Goal: Download file/media

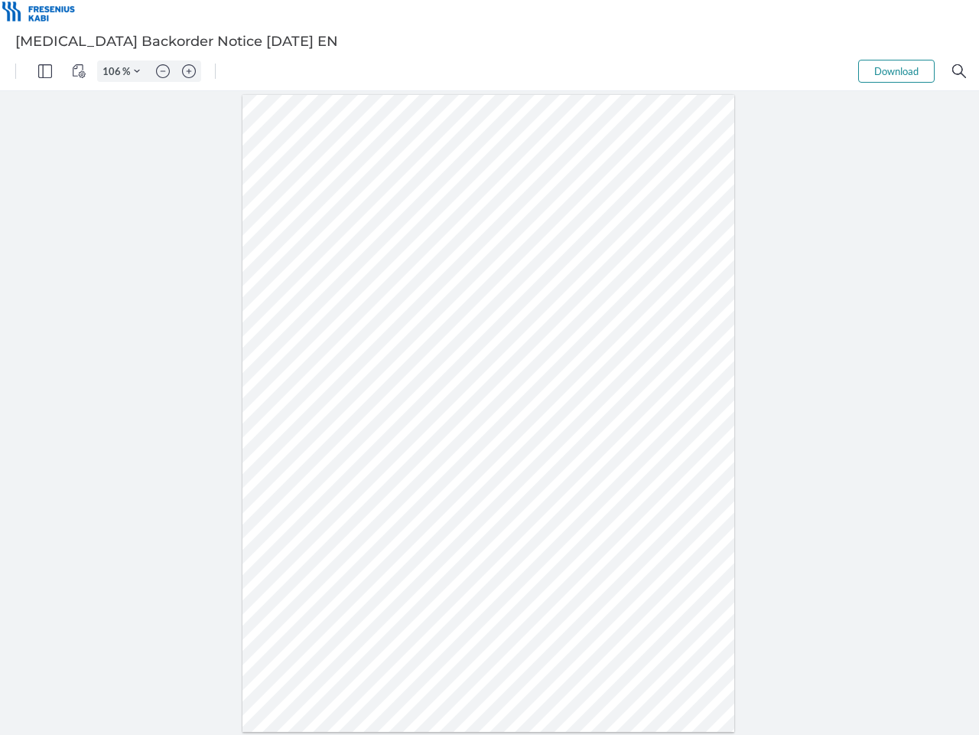
click at [45, 71] on img "Panel" at bounding box center [45, 71] width 14 height 14
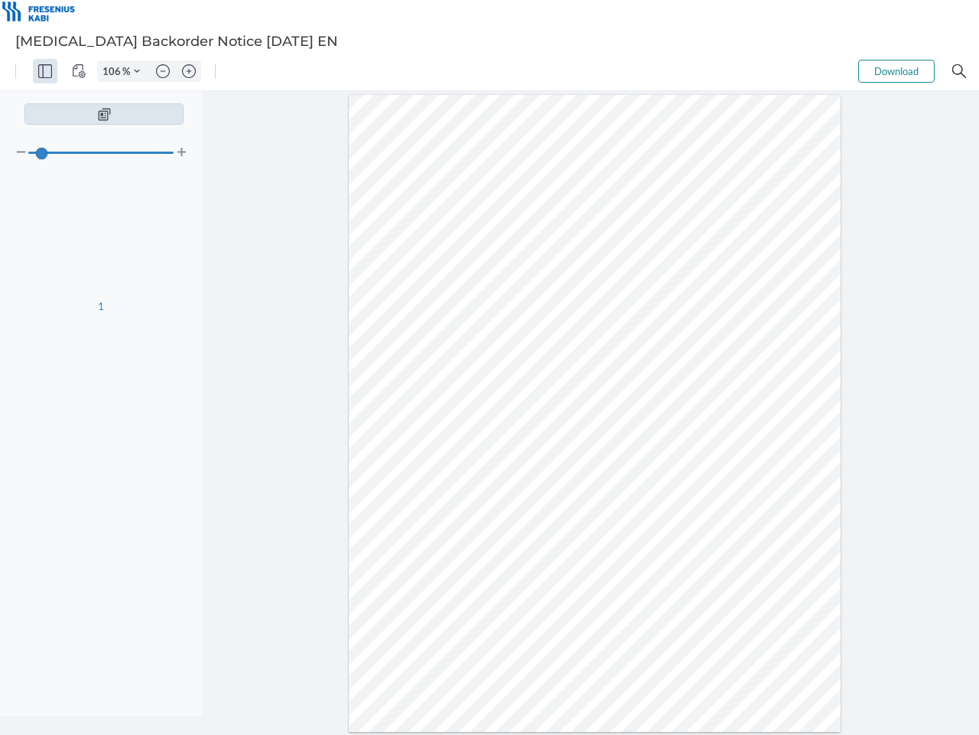
click at [79, 71] on img "View Controls" at bounding box center [79, 71] width 14 height 14
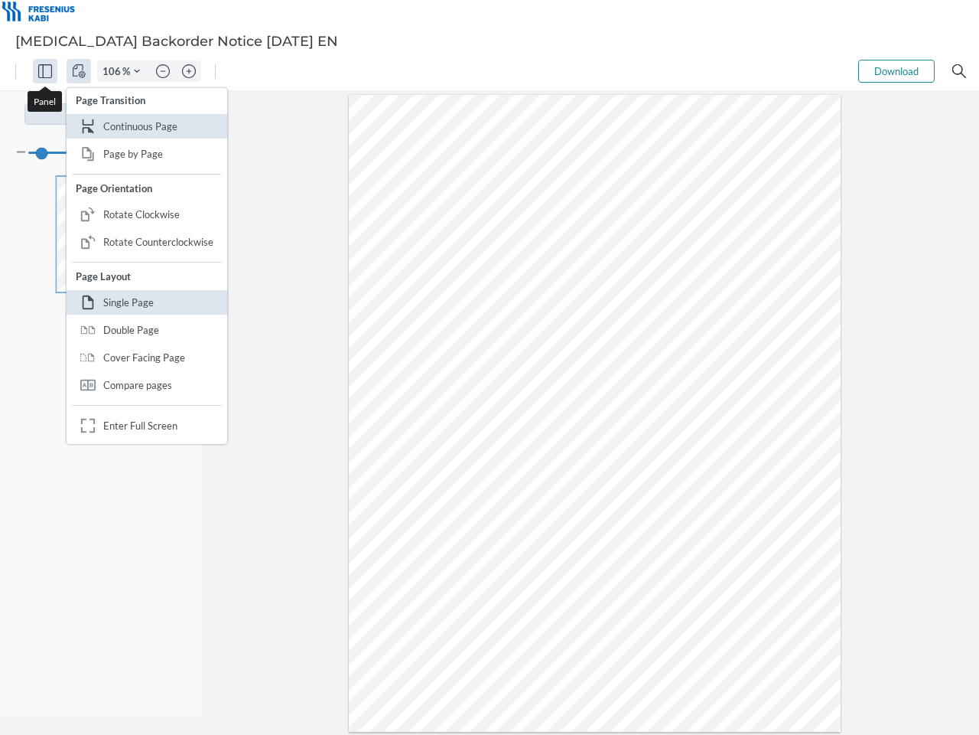
click at [114, 71] on input "106" at bounding box center [110, 71] width 24 height 14
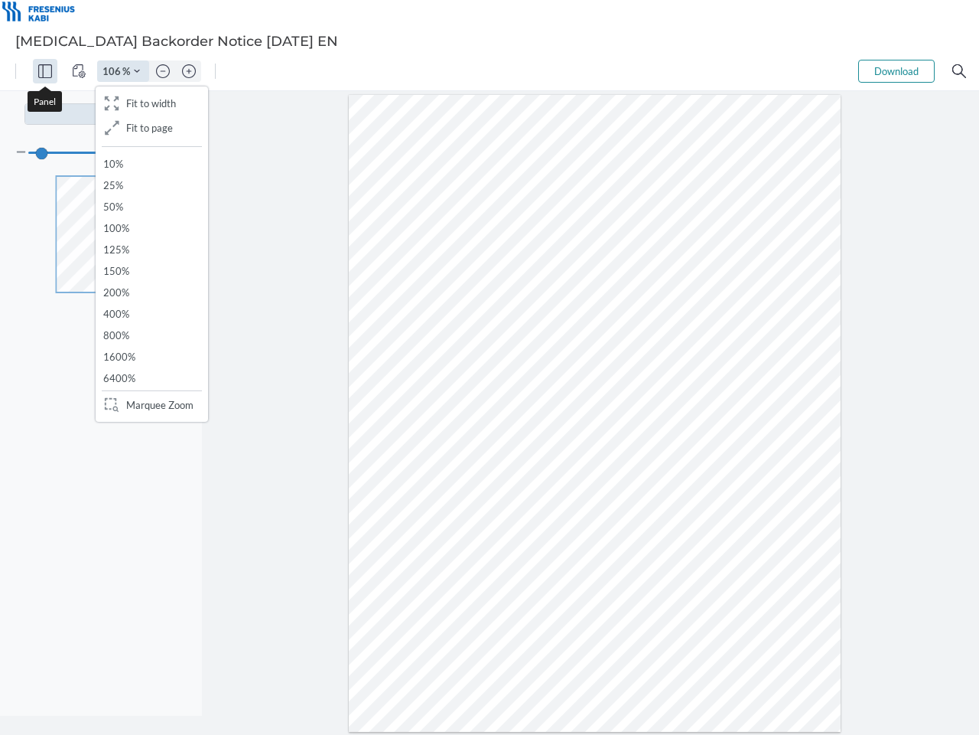
click at [137, 71] on img "Zoom Controls" at bounding box center [137, 71] width 6 height 6
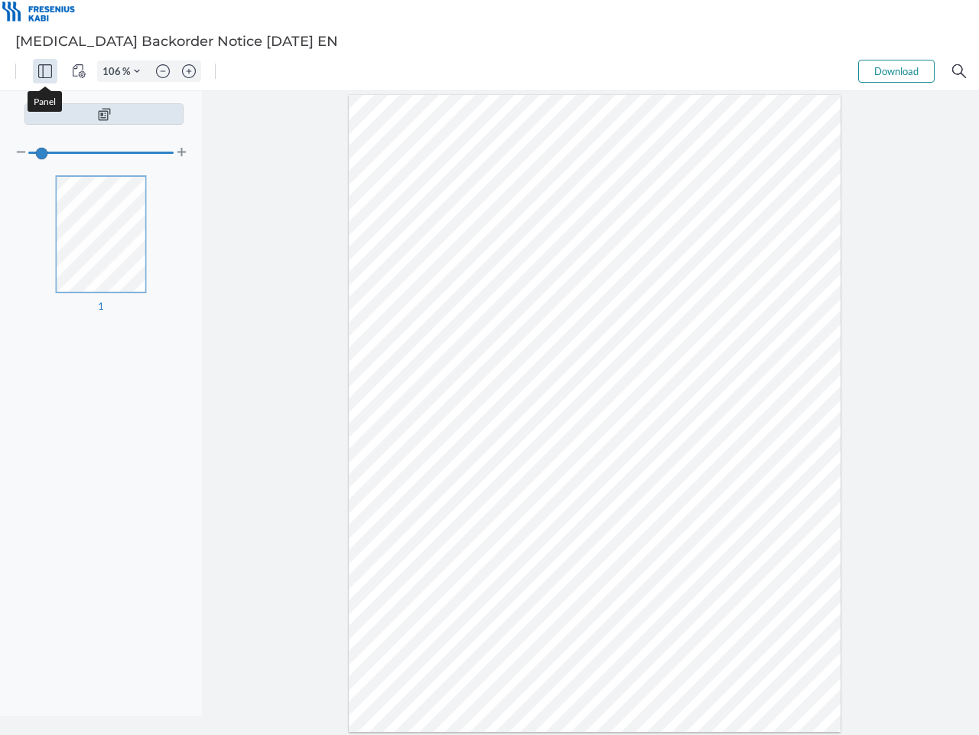
click at [163, 71] on img "Zoom out" at bounding box center [163, 71] width 14 height 14
click at [189, 71] on img "Zoom in" at bounding box center [189, 71] width 14 height 14
type input "106"
click at [897, 71] on button "Download" at bounding box center [897, 71] width 77 height 23
click at [960, 71] on img "Search" at bounding box center [960, 71] width 14 height 14
